Goal: Find specific page/section: Find specific page/section

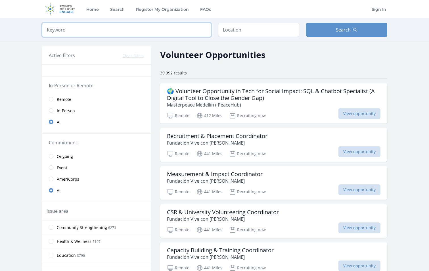
click at [92, 26] on input "search" at bounding box center [126, 30] width 169 height 14
type input "motorsport"
click button "submit" at bounding box center [0, 0] width 0 height 0
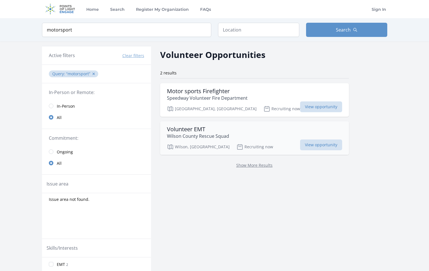
click at [185, 131] on h3 "Volunteer EMT" at bounding box center [198, 129] width 62 height 7
